Goal: Task Accomplishment & Management: Complete application form

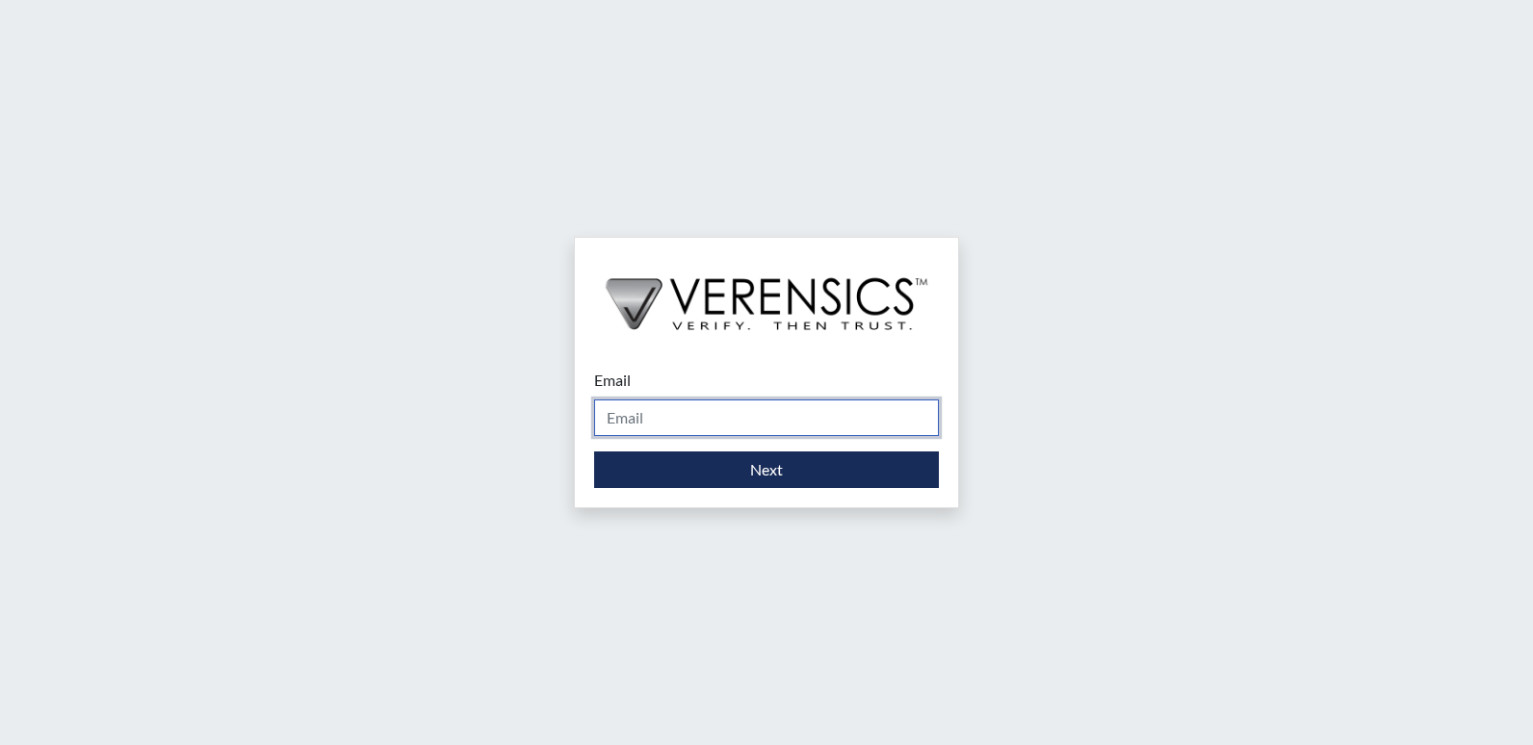
click at [759, 417] on input "Email" at bounding box center [766, 418] width 345 height 37
type input "[EMAIL_ADDRESS][DOMAIN_NAME]"
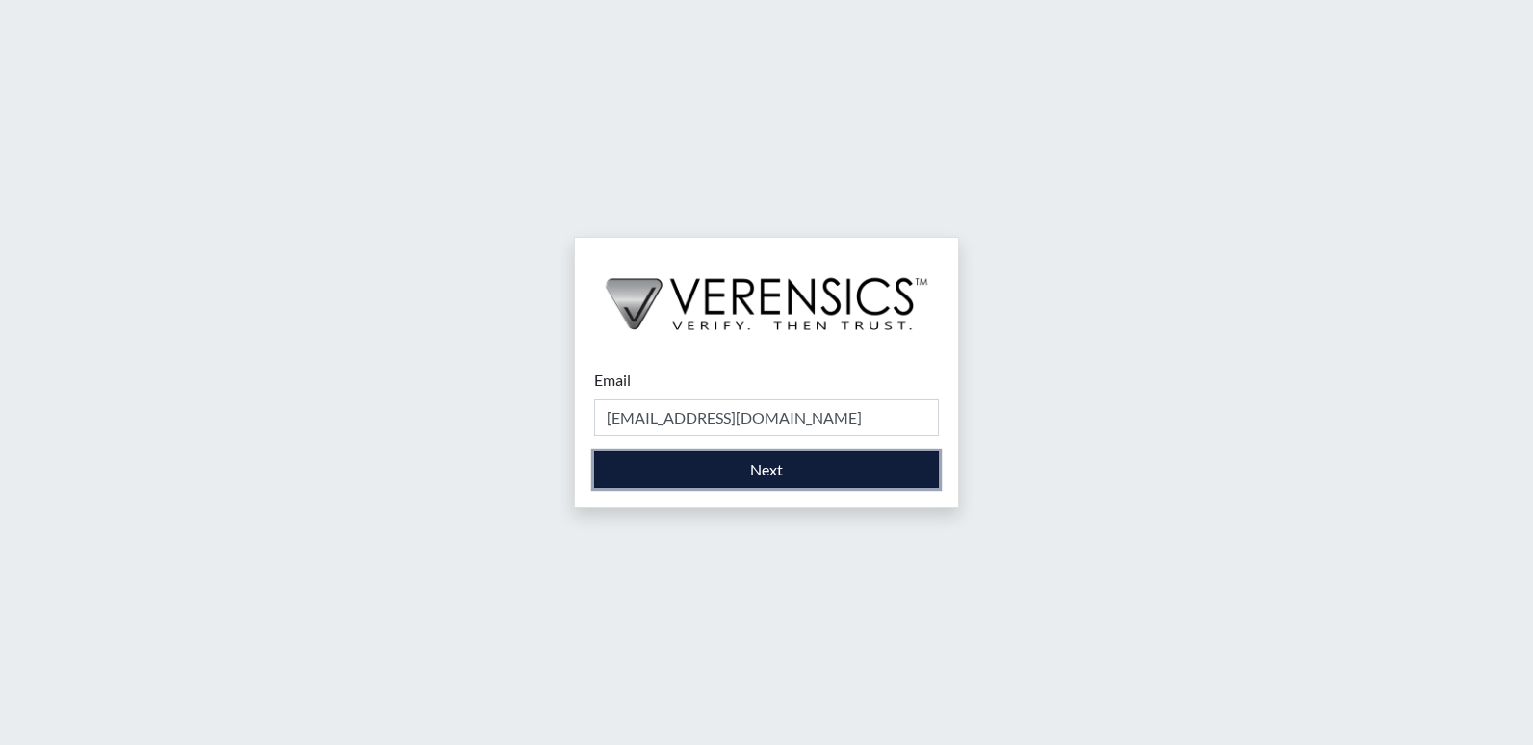
click at [730, 472] on button "Next" at bounding box center [766, 470] width 345 height 37
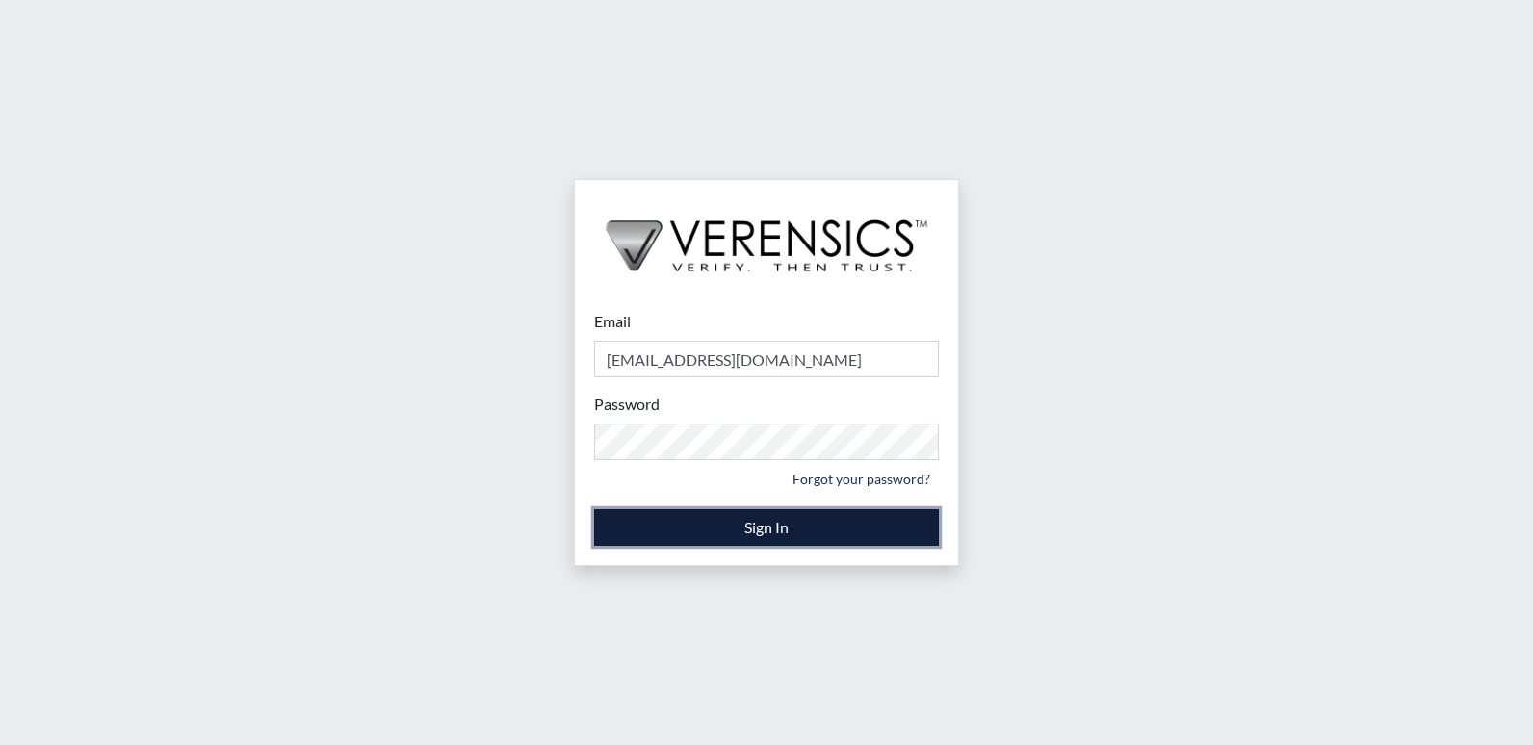
click at [745, 518] on button "Sign In" at bounding box center [766, 527] width 345 height 37
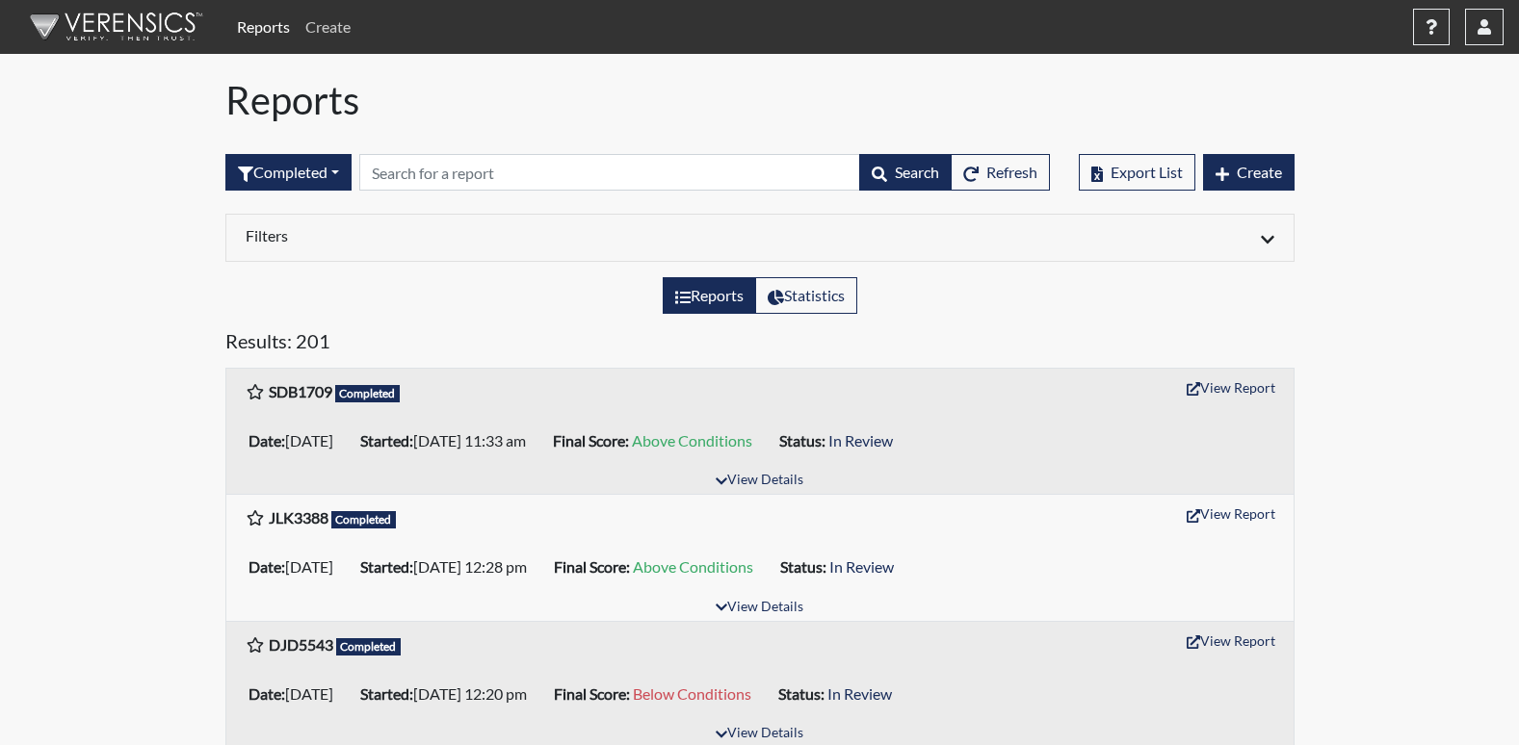
click at [328, 26] on link "Create" at bounding box center [328, 27] width 61 height 39
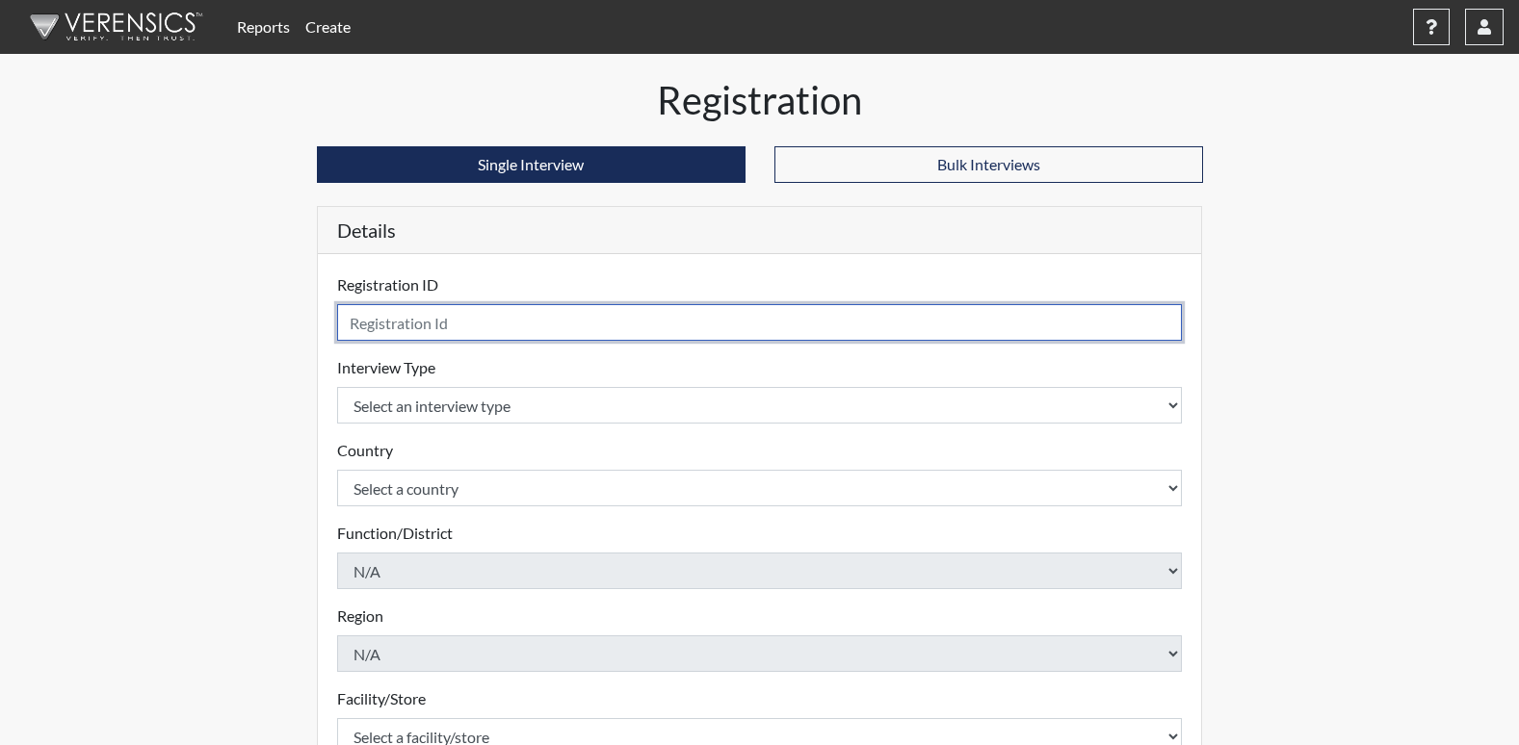
click at [460, 327] on input "text" at bounding box center [760, 322] width 846 height 37
type input "cef1331"
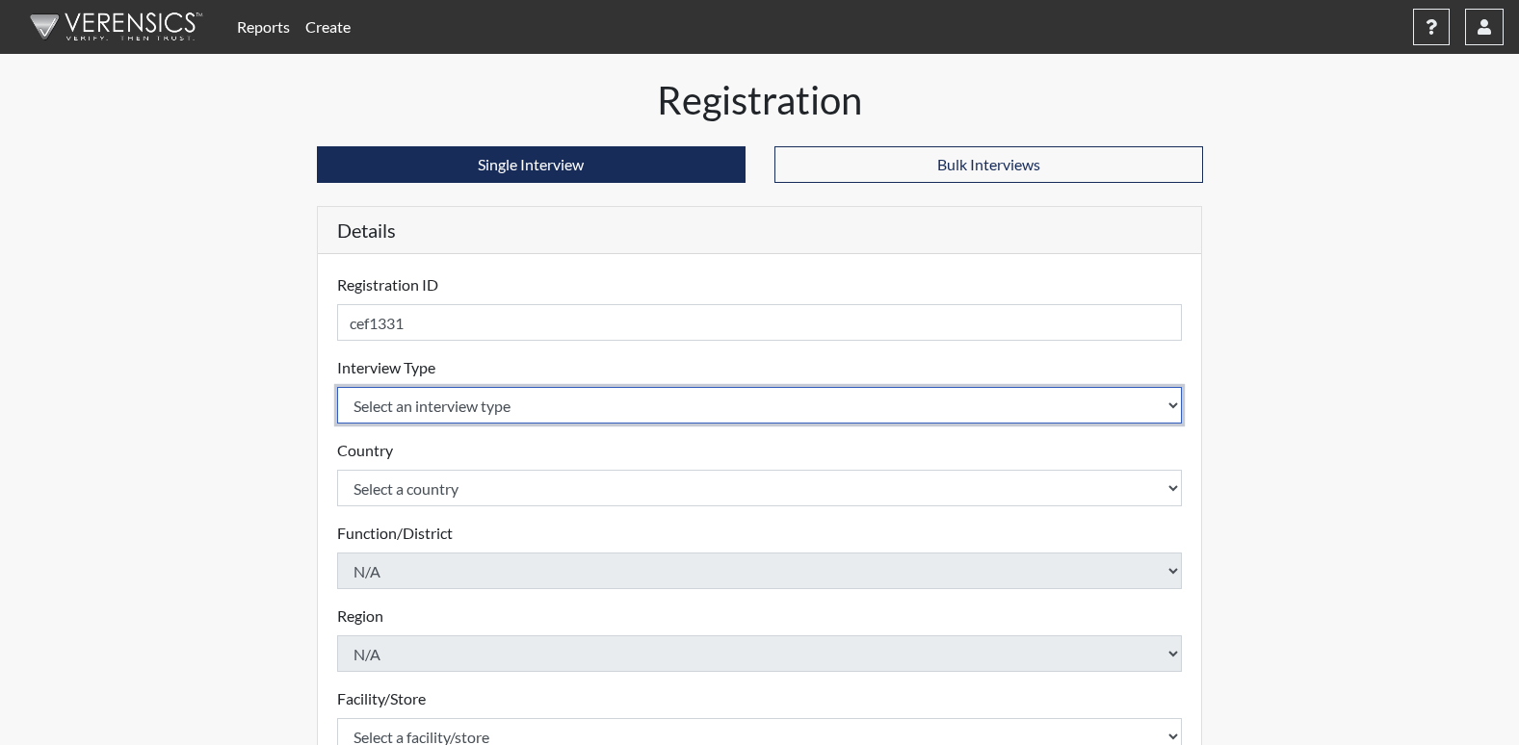
click at [456, 404] on select "Select an interview type Corrections Pre-Employment" at bounding box center [760, 405] width 846 height 37
select select "ff733e93-e1bf-11ea-9c9f-0eff0cf7eb8f"
click at [337, 387] on select "Select an interview type Corrections Pre-Employment" at bounding box center [760, 405] width 846 height 37
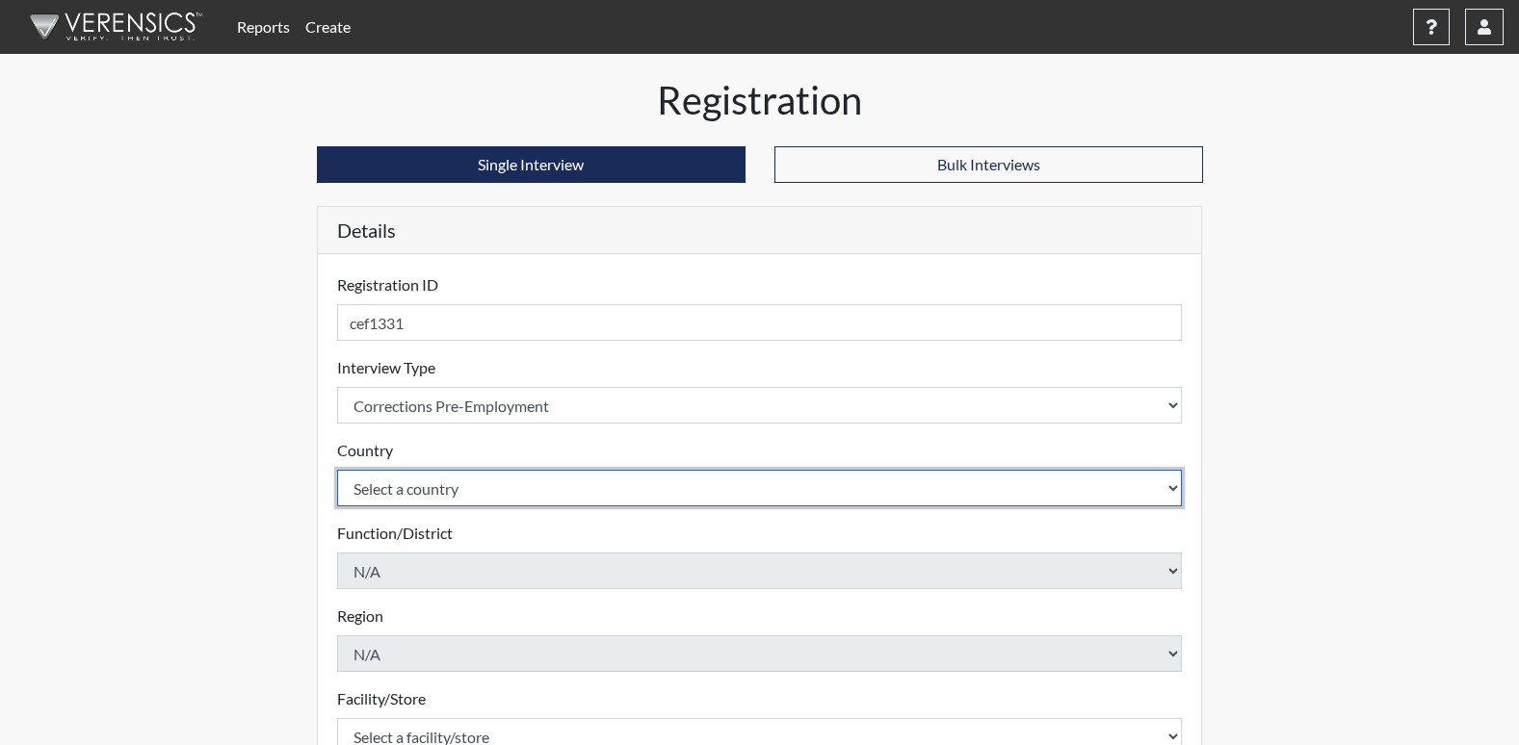
click at [449, 487] on select "Select a country [GEOGRAPHIC_DATA] [GEOGRAPHIC_DATA]" at bounding box center [760, 488] width 846 height 37
select select "united-states-of-[GEOGRAPHIC_DATA]"
click at [337, 470] on select "Select a country [GEOGRAPHIC_DATA] [GEOGRAPHIC_DATA]" at bounding box center [760, 488] width 846 height 37
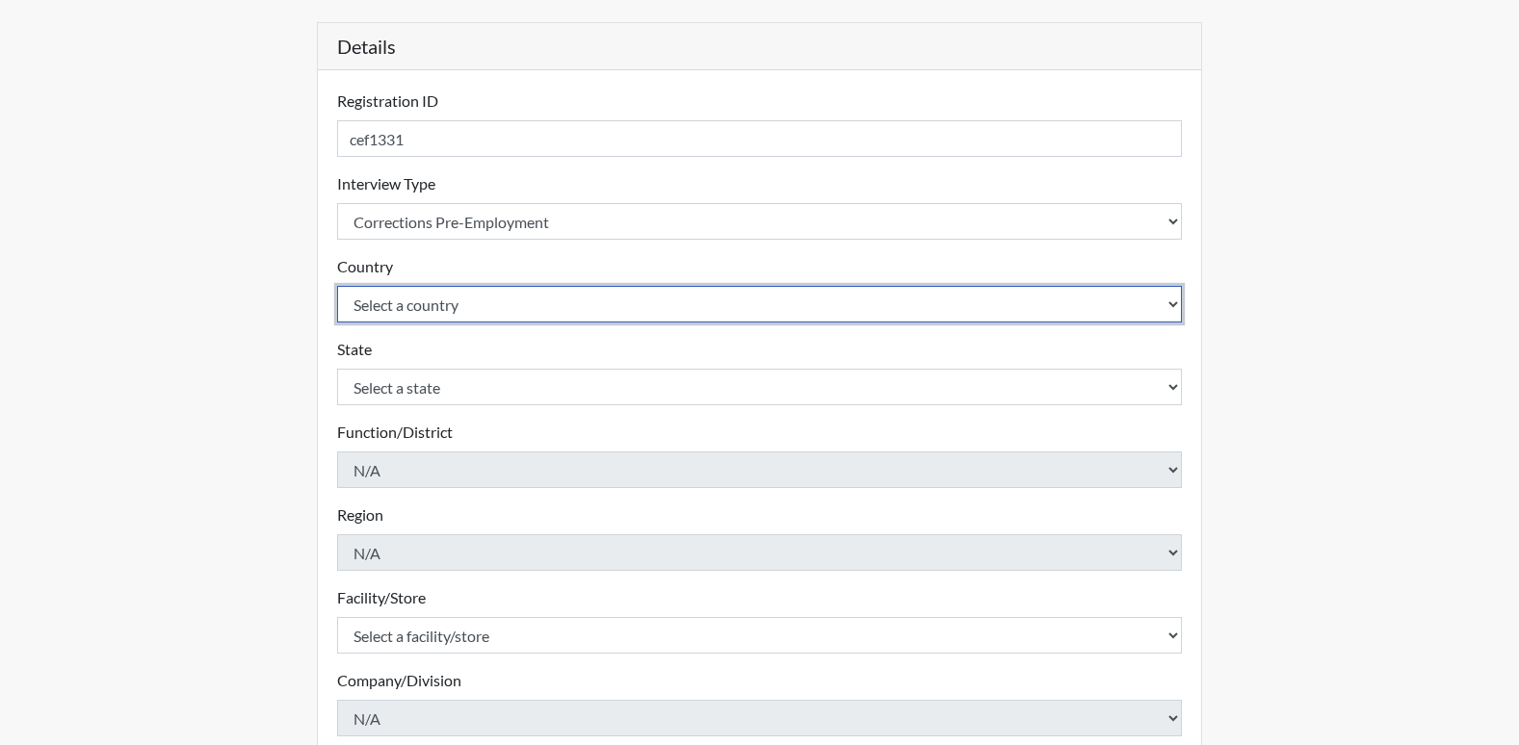
scroll to position [193, 0]
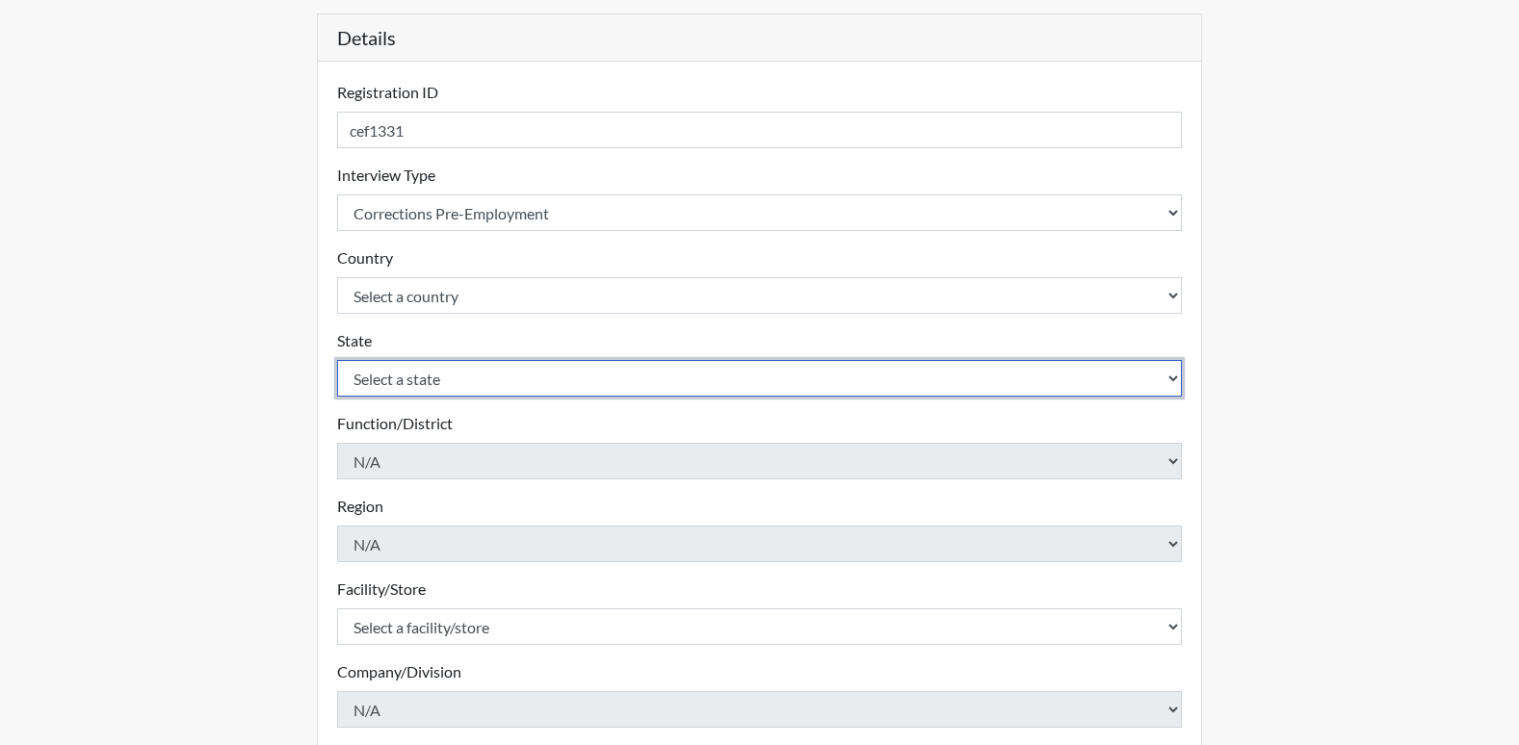
click at [403, 376] on select "Select a state [US_STATE] [US_STATE] [US_STATE] [US_STATE] [US_STATE] [US_STATE…" at bounding box center [760, 378] width 846 height 37
select select "GA"
click at [337, 360] on select "Select a state [US_STATE] [US_STATE] [US_STATE] [US_STATE] [US_STATE] [US_STATE…" at bounding box center [760, 378] width 846 height 37
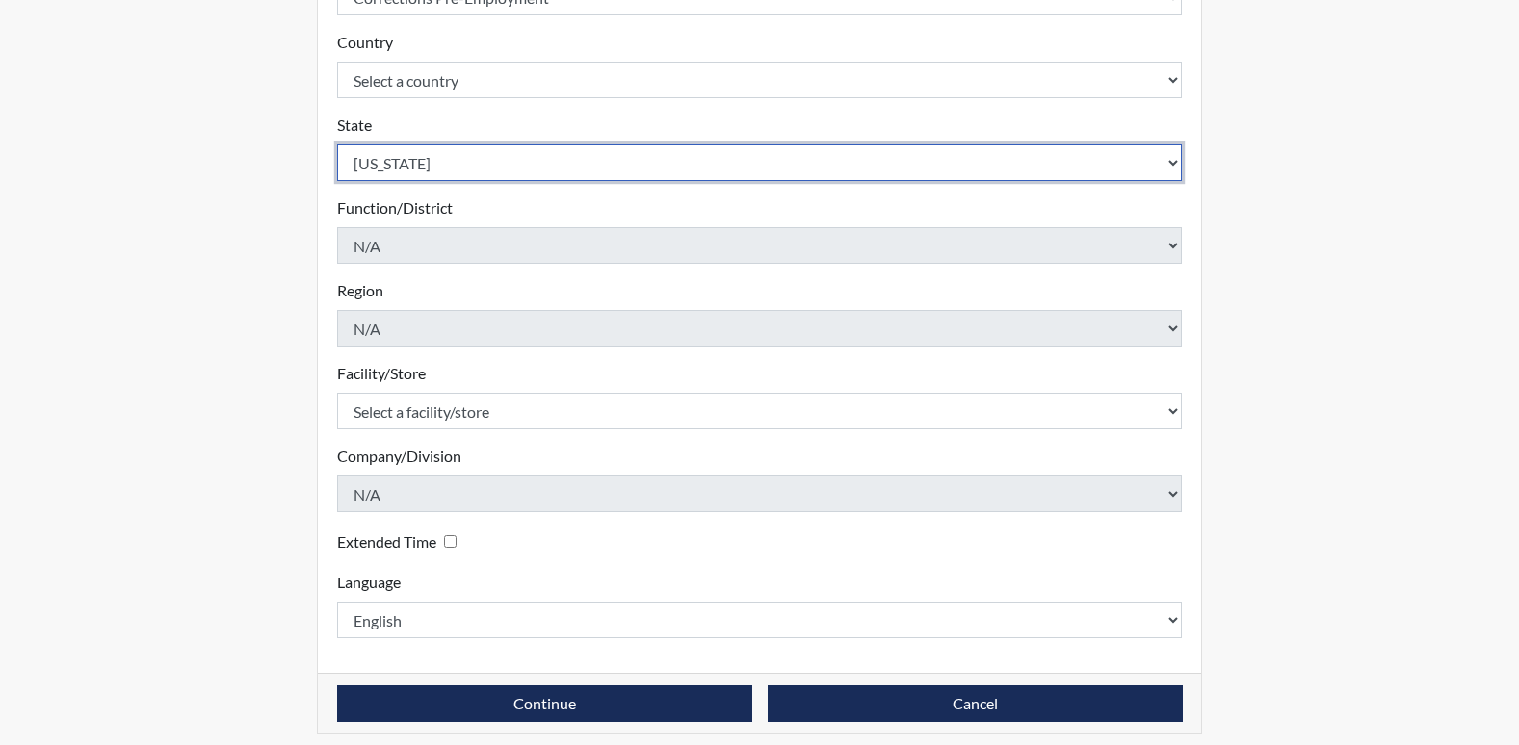
scroll to position [421, 0]
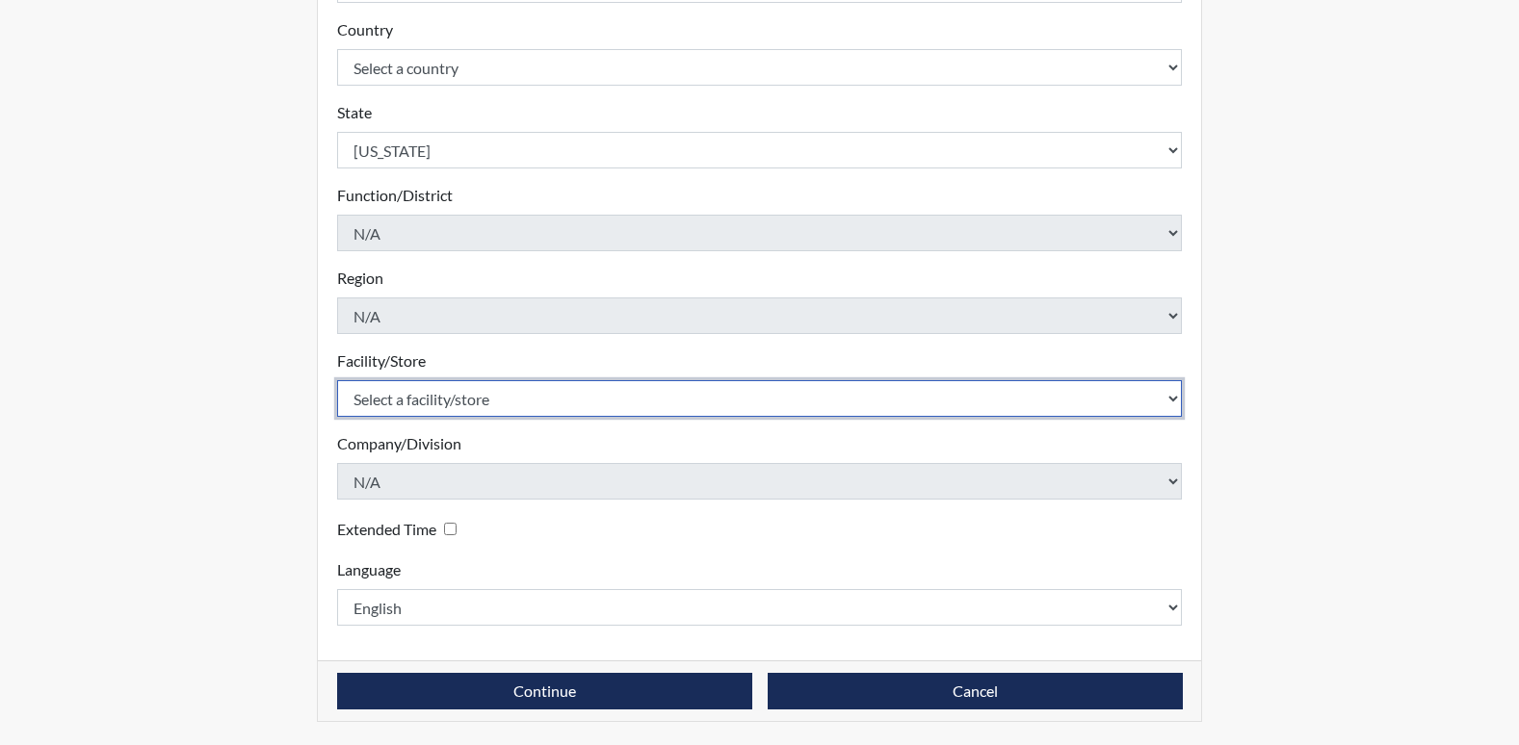
click at [457, 395] on select "Select a facility/store Central SP" at bounding box center [760, 398] width 846 height 37
select select "a04b0f19-1a10-4b74-b96d-c178def87229"
click at [337, 380] on select "Select a facility/store Central SP" at bounding box center [760, 398] width 846 height 37
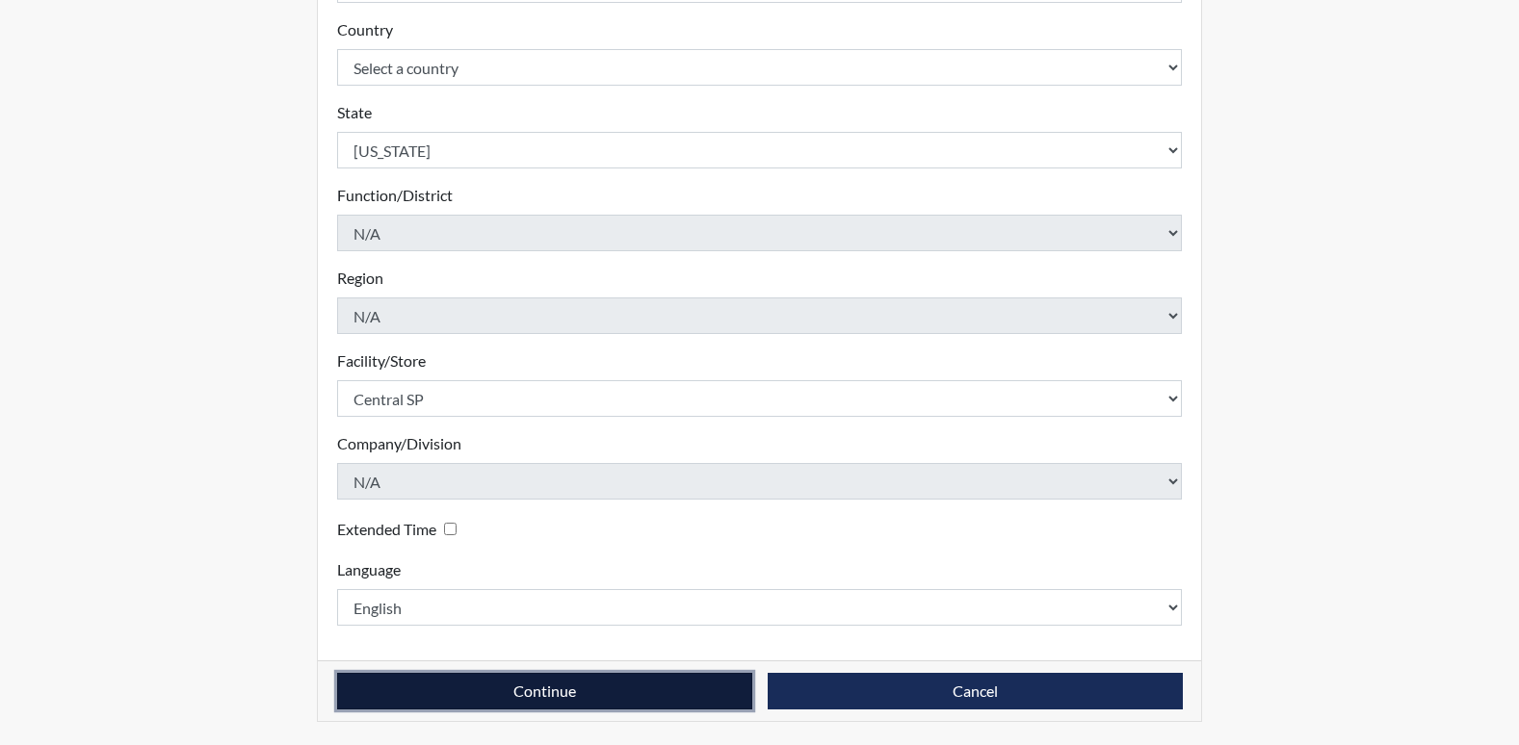
click at [550, 692] on button "Continue" at bounding box center [544, 691] width 415 height 37
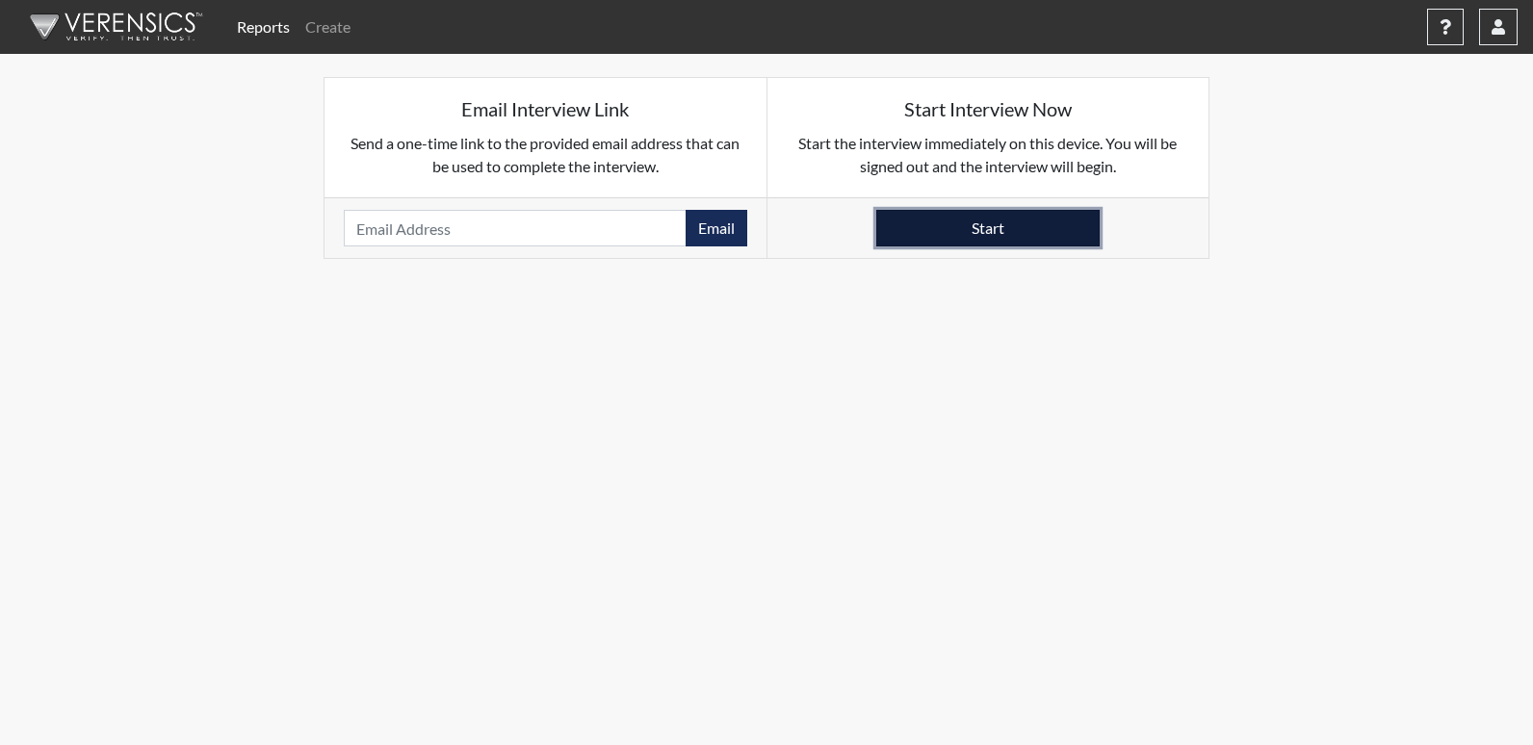
click at [981, 231] on button "Start" at bounding box center [987, 228] width 223 height 37
